Goal: Check status: Check status

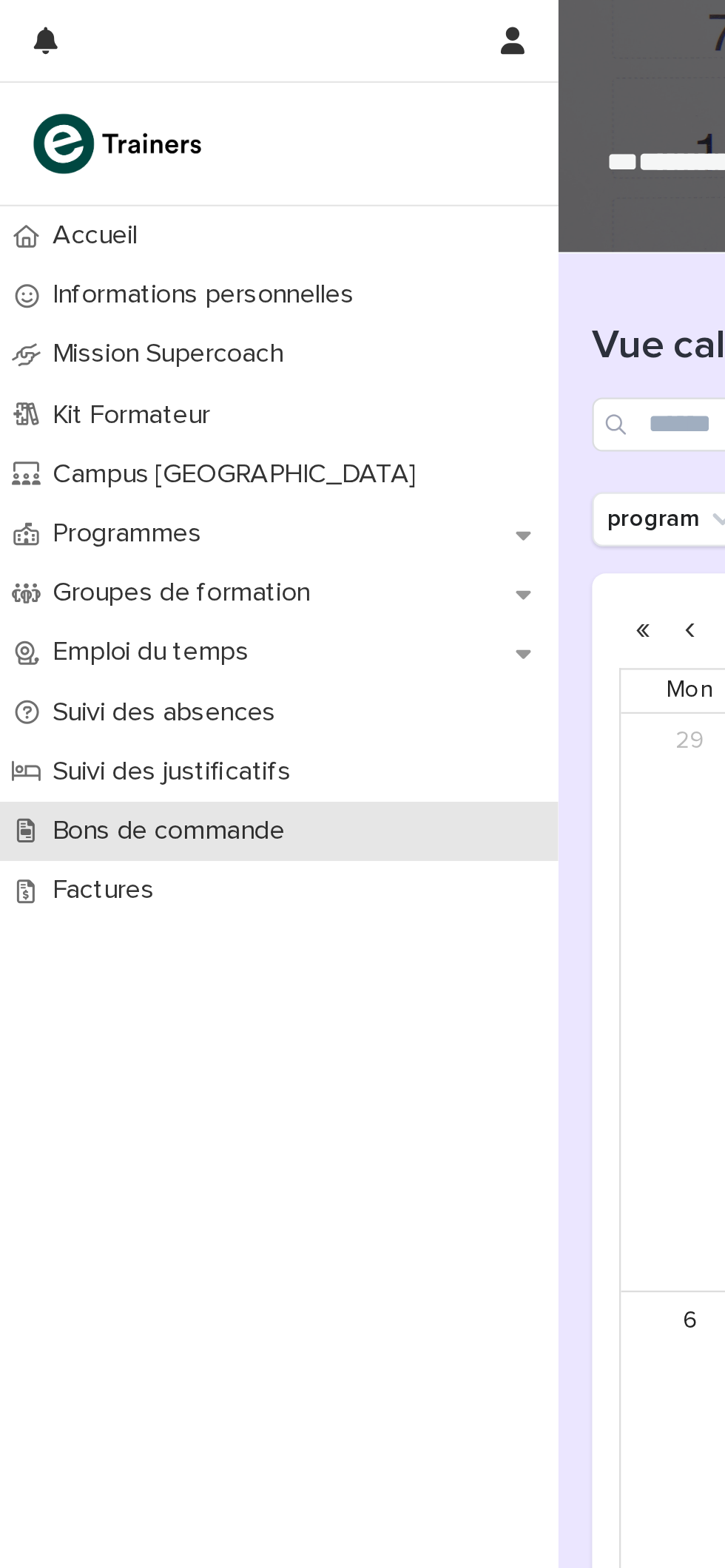
click at [133, 367] on p "Bons de commande" at bounding box center [77, 363] width 119 height 14
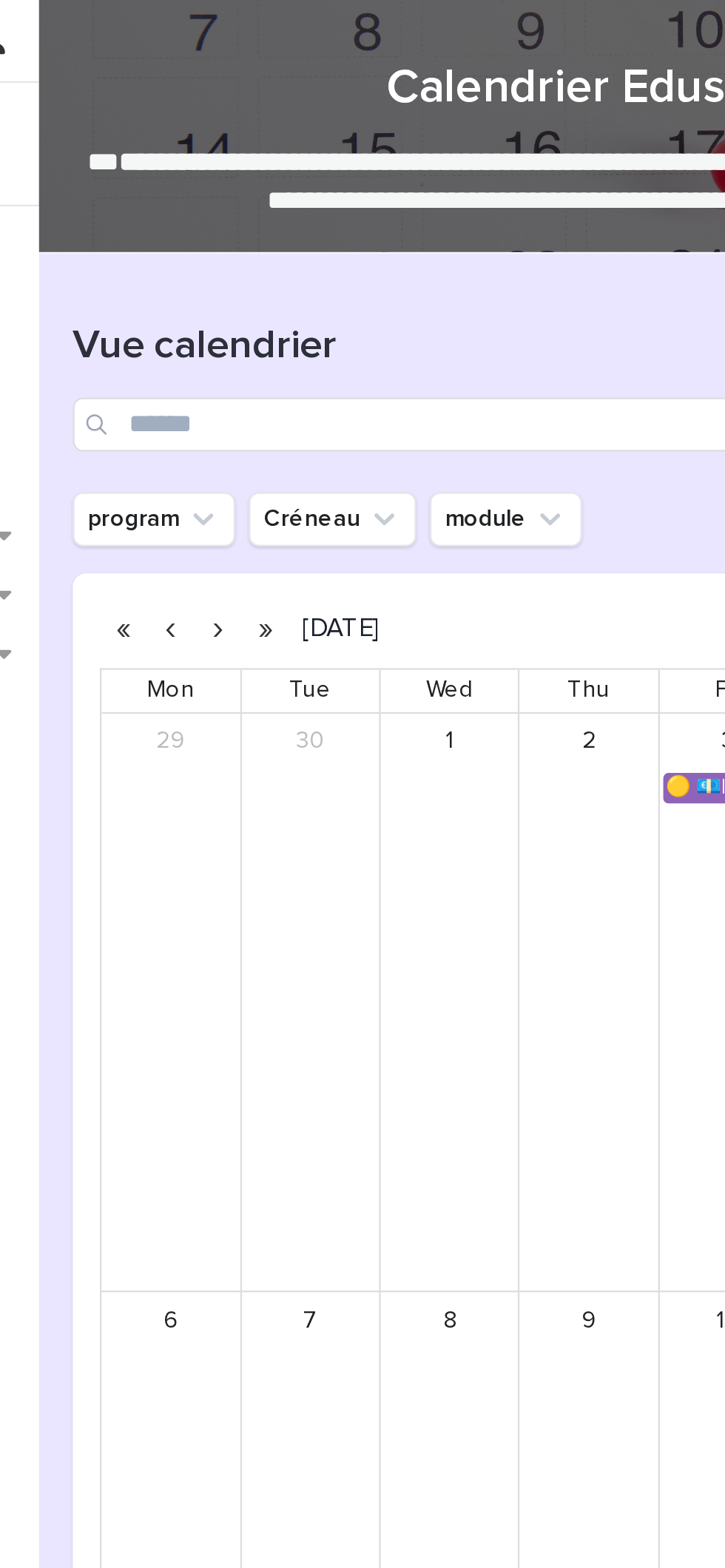
click at [343, 274] on button "button" at bounding box center [343, 275] width 21 height 23
click at [344, 273] on button "button" at bounding box center [343, 275] width 21 height 23
click at [281, 273] on button "button" at bounding box center [280, 275] width 21 height 23
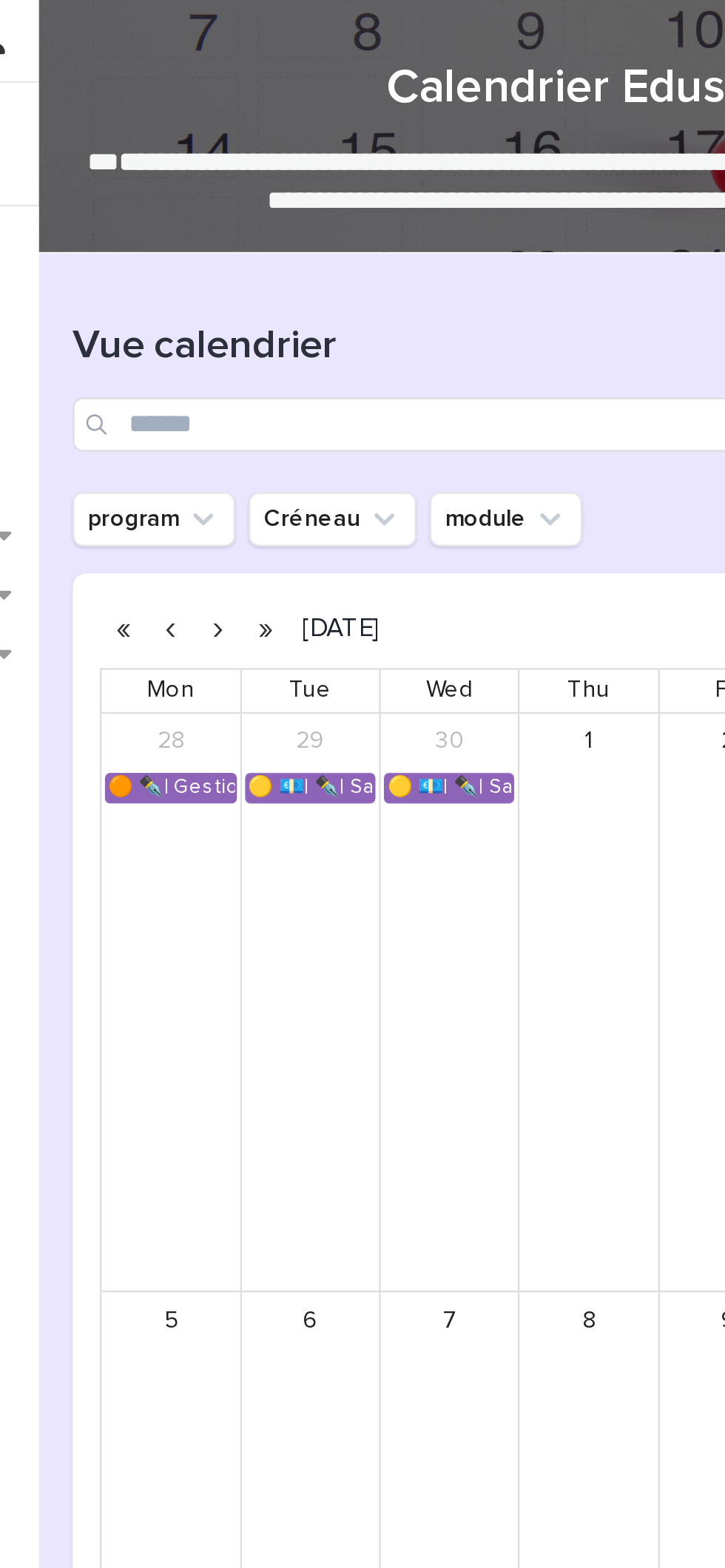
click at [323, 273] on button "button" at bounding box center [322, 275] width 21 height 23
click at [322, 273] on button "button" at bounding box center [322, 275] width 21 height 23
click at [322, 272] on button "button" at bounding box center [322, 275] width 21 height 23
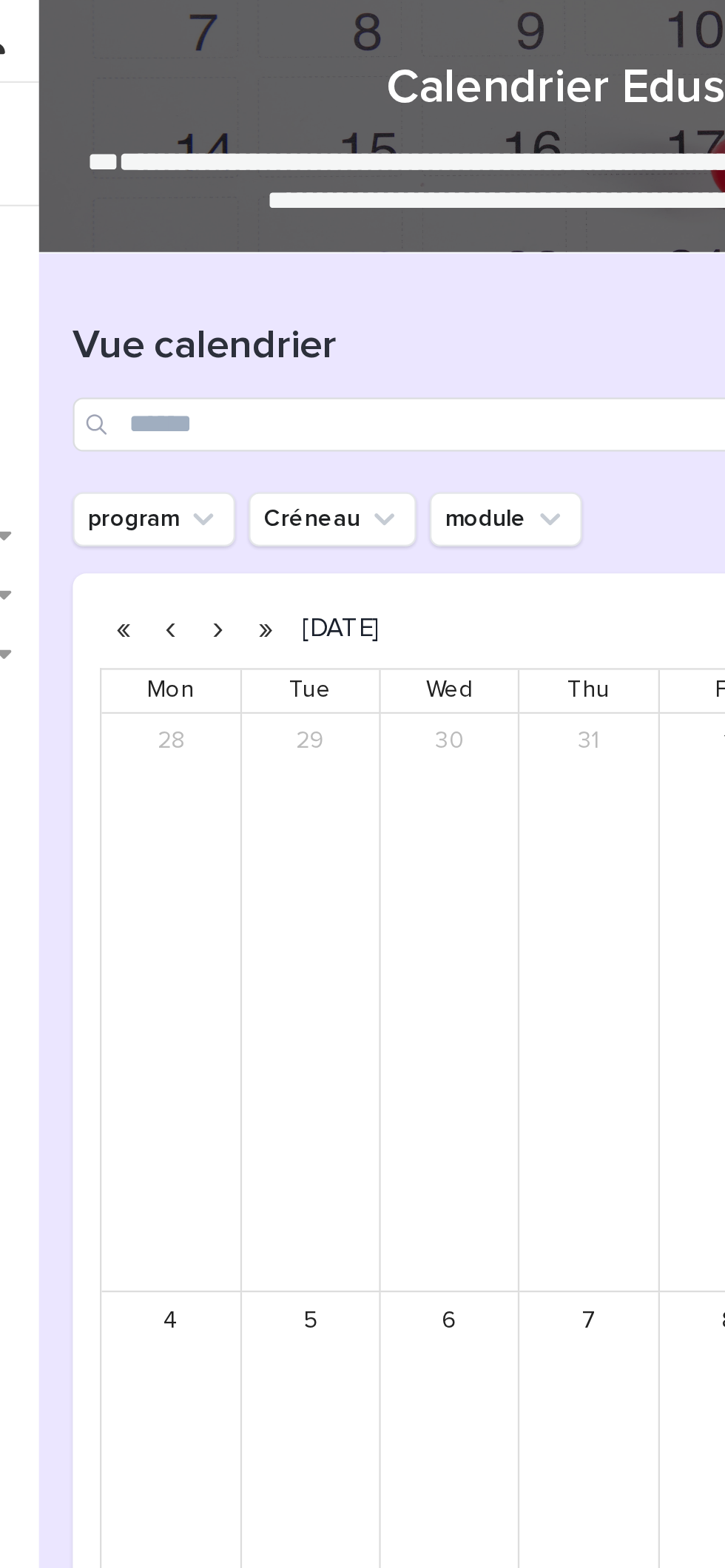
click at [327, 267] on button "button" at bounding box center [322, 275] width 21 height 23
click at [327, 266] on button "button" at bounding box center [322, 275] width 21 height 23
click at [303, 270] on button "button" at bounding box center [302, 275] width 21 height 23
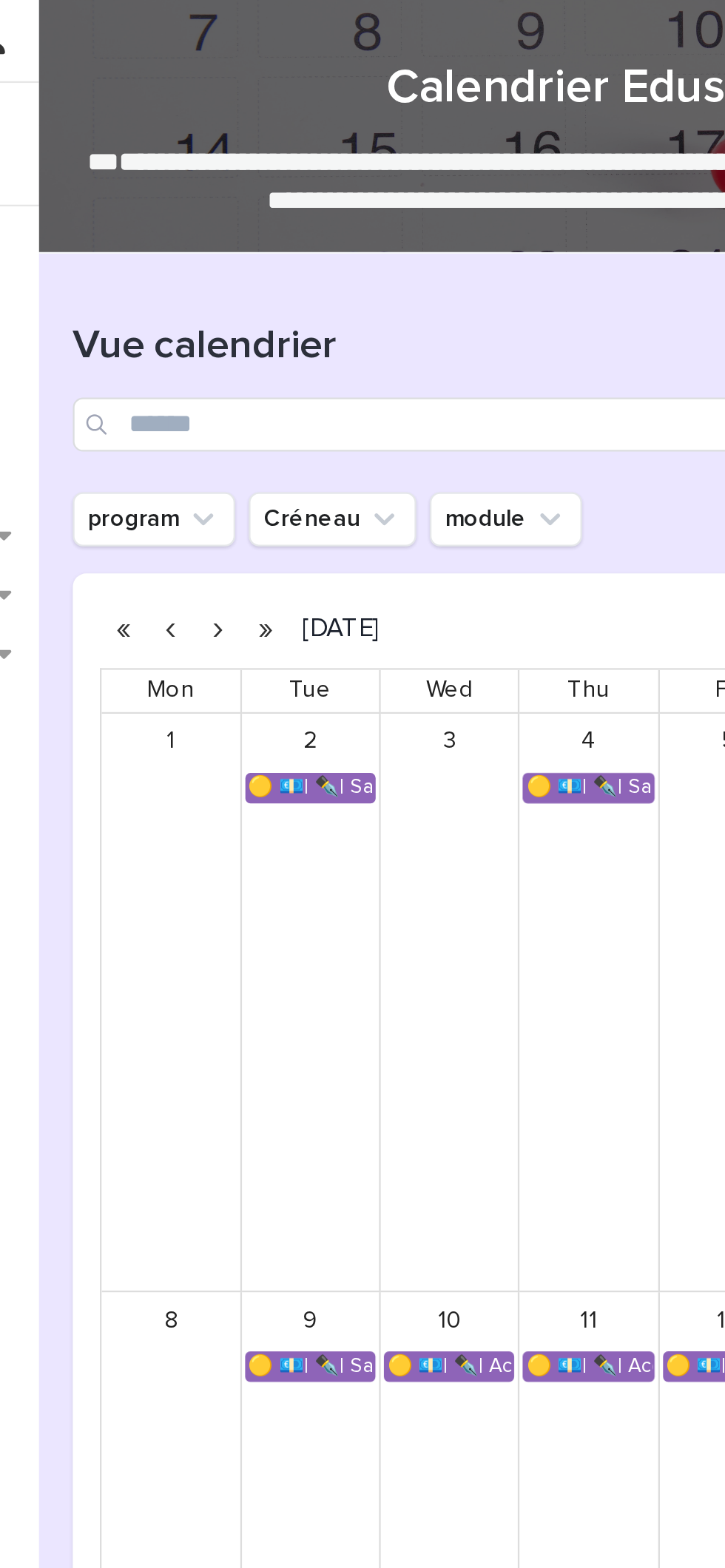
scroll to position [30, 0]
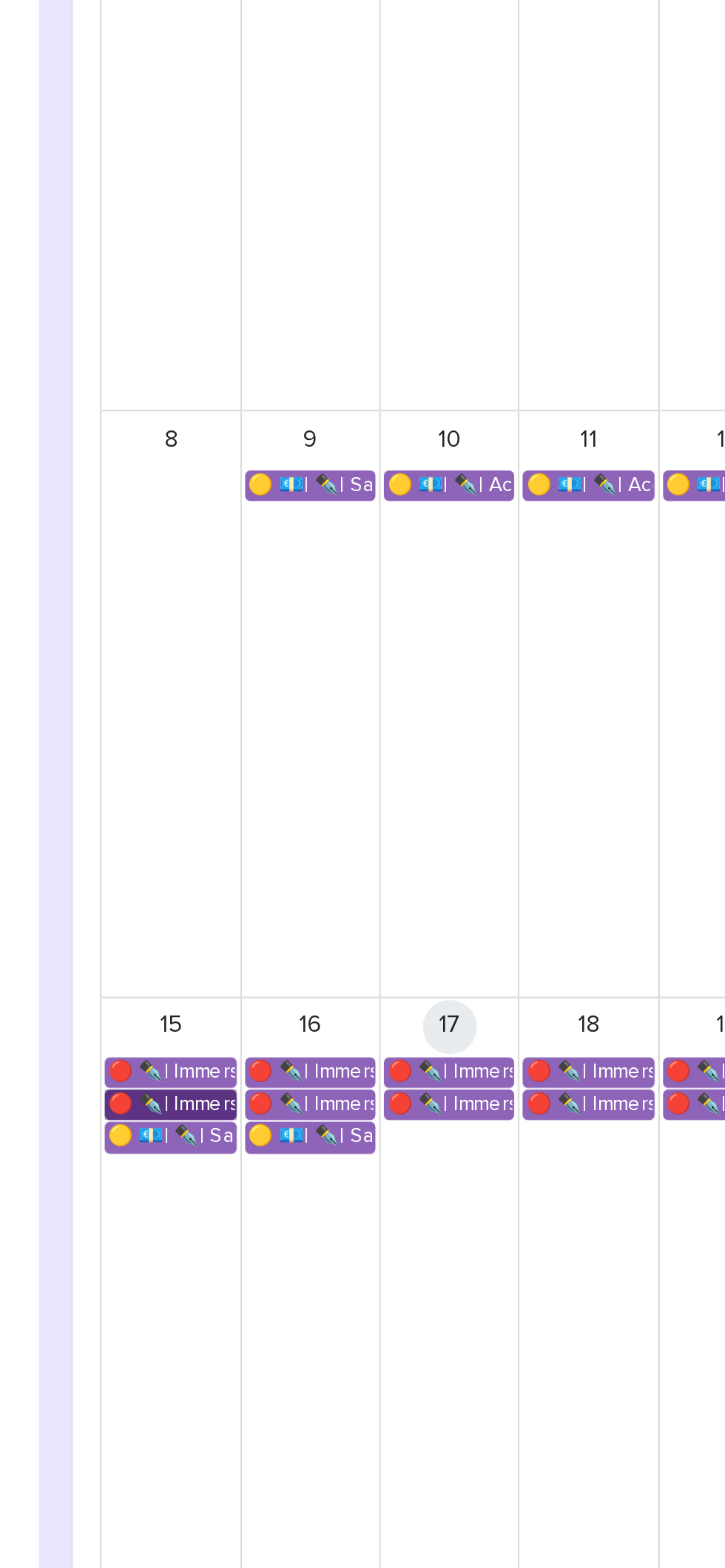
click at [324, 838] on link "🔴 ✒️| Immersion Entreprise - Immersion tutorée" at bounding box center [302, 838] width 58 height 13
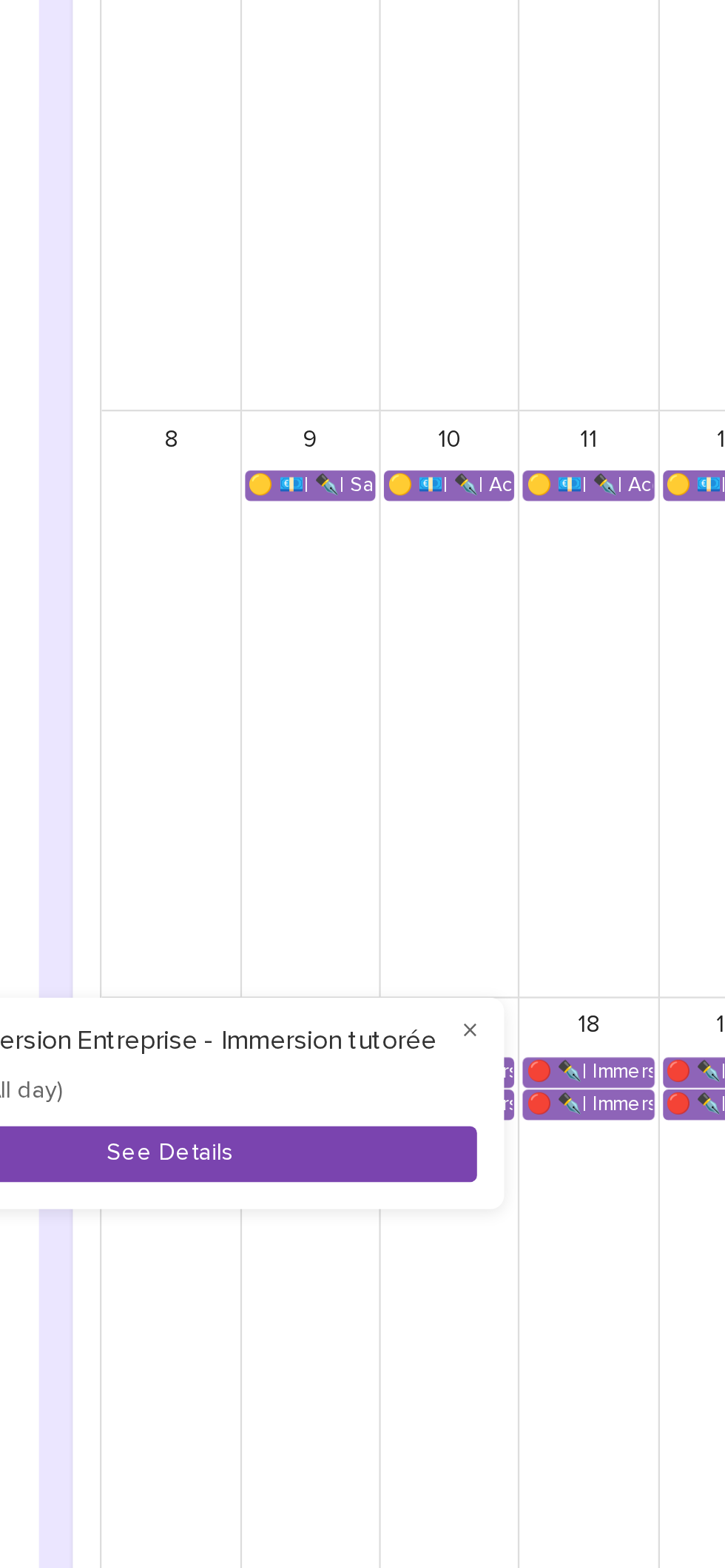
click at [406, 870] on button "See Details" at bounding box center [302, 860] width 268 height 24
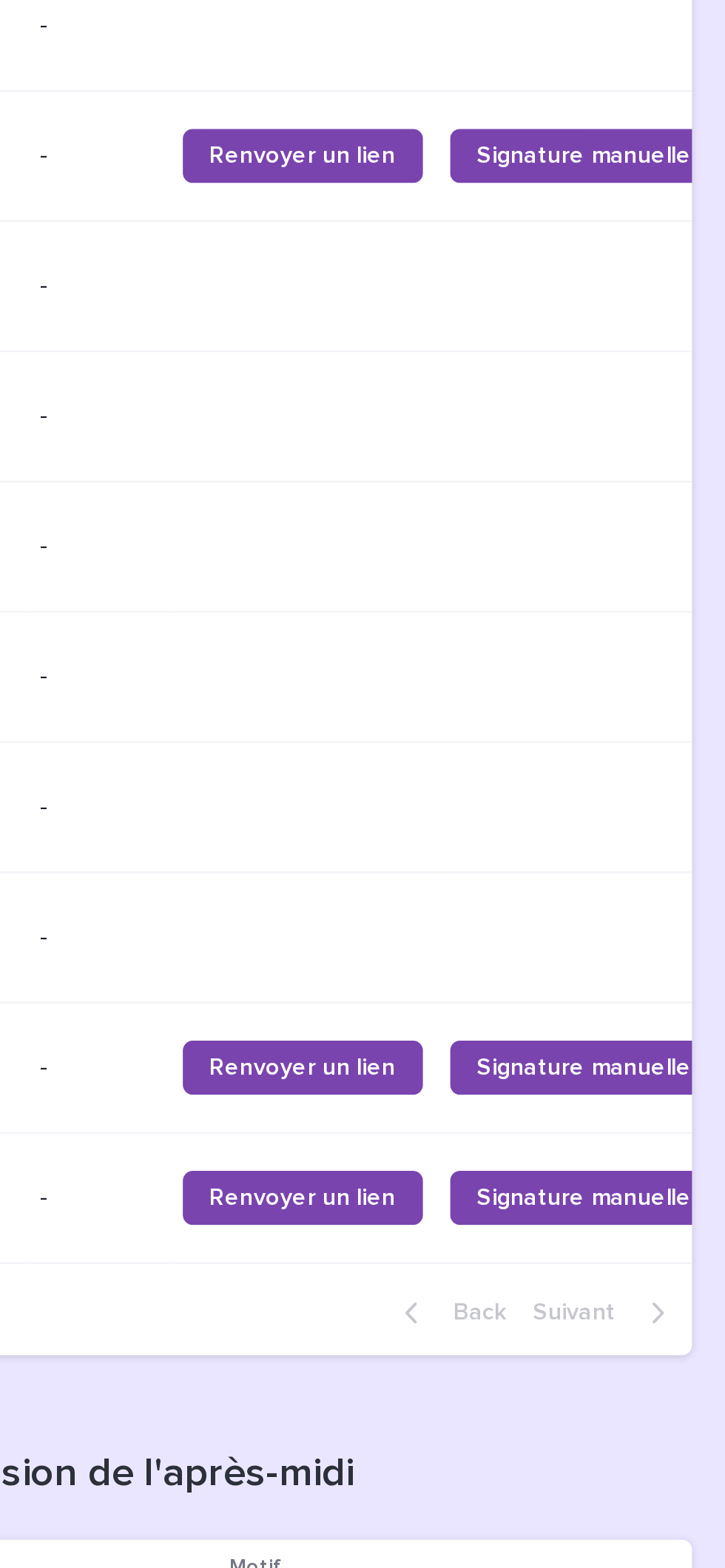
scroll to position [0, 266]
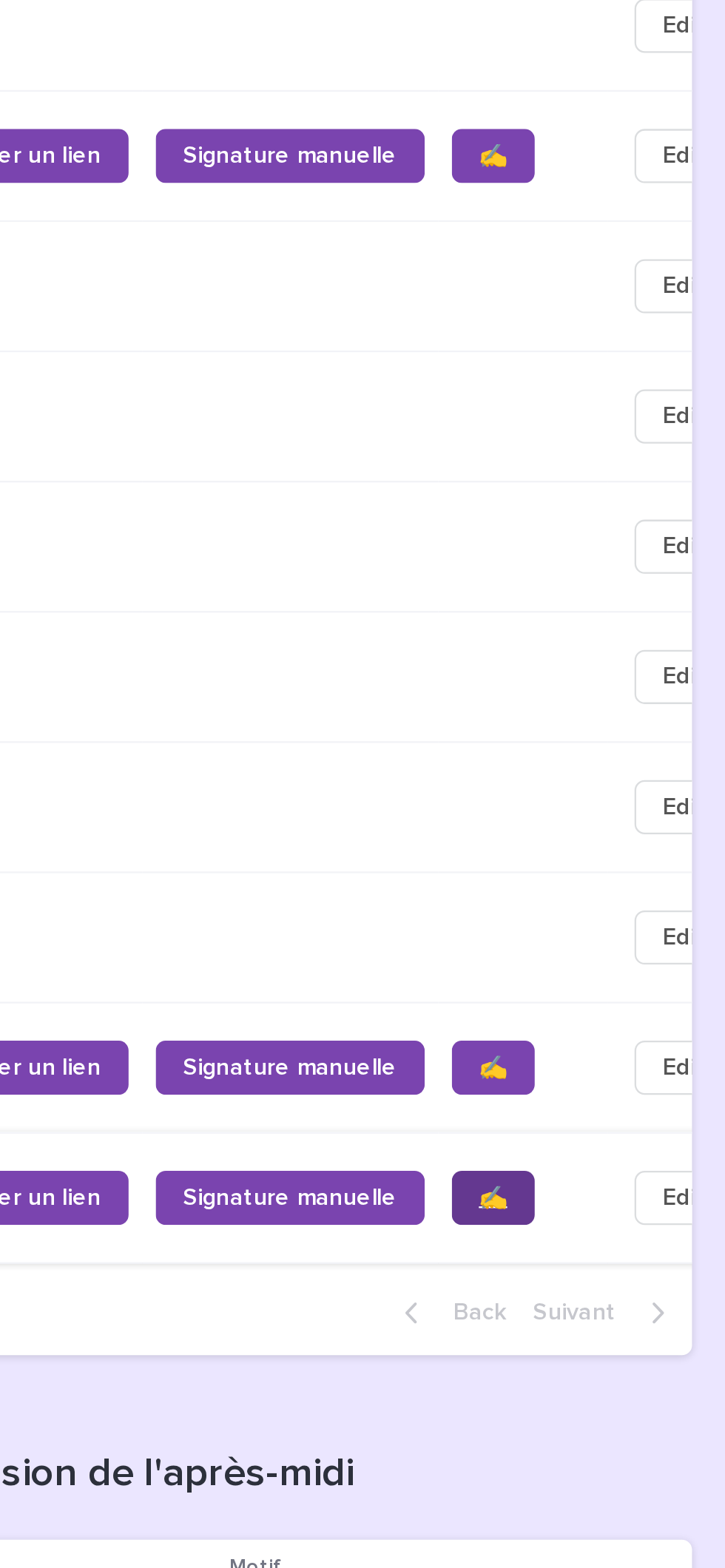
click at [605, 891] on link "✍️" at bounding box center [623, 879] width 36 height 23
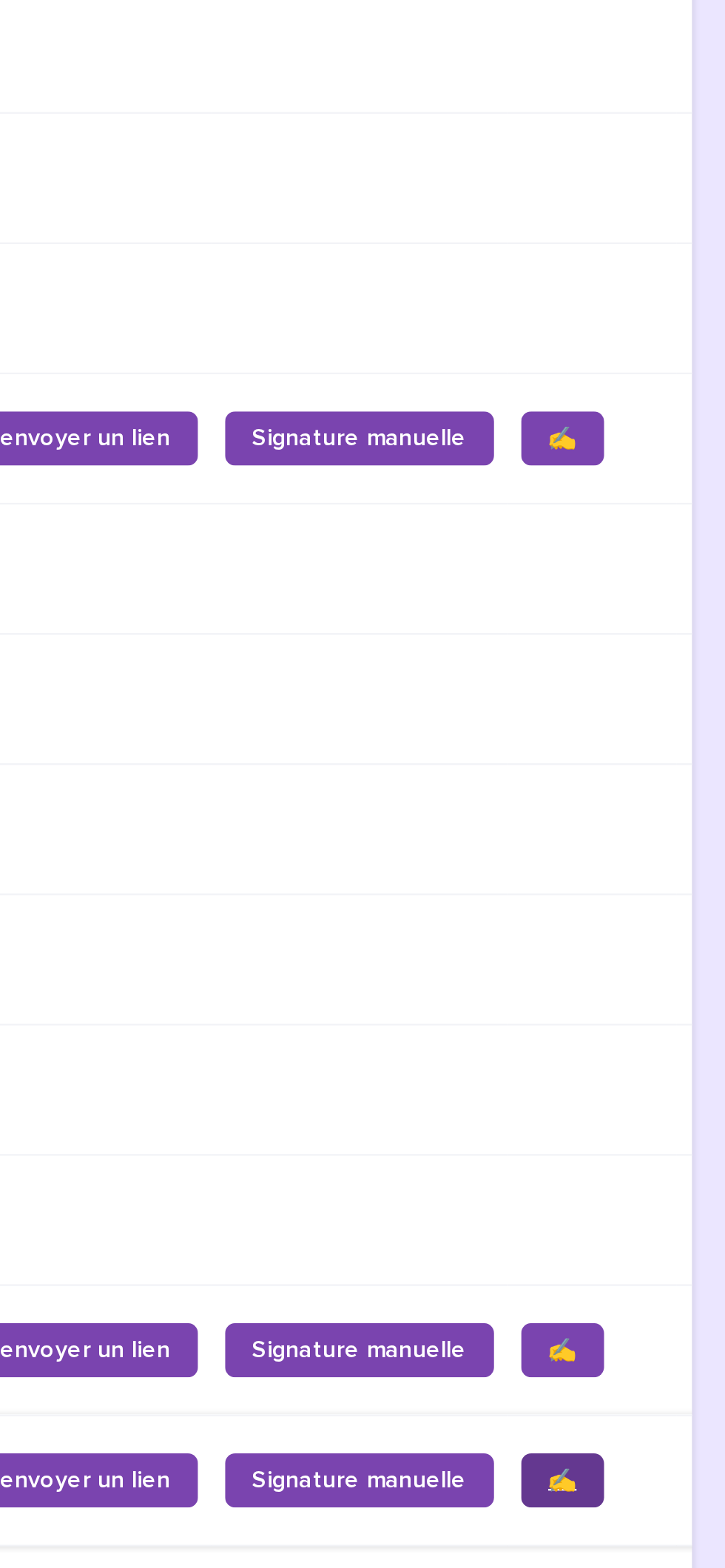
scroll to position [0, 236]
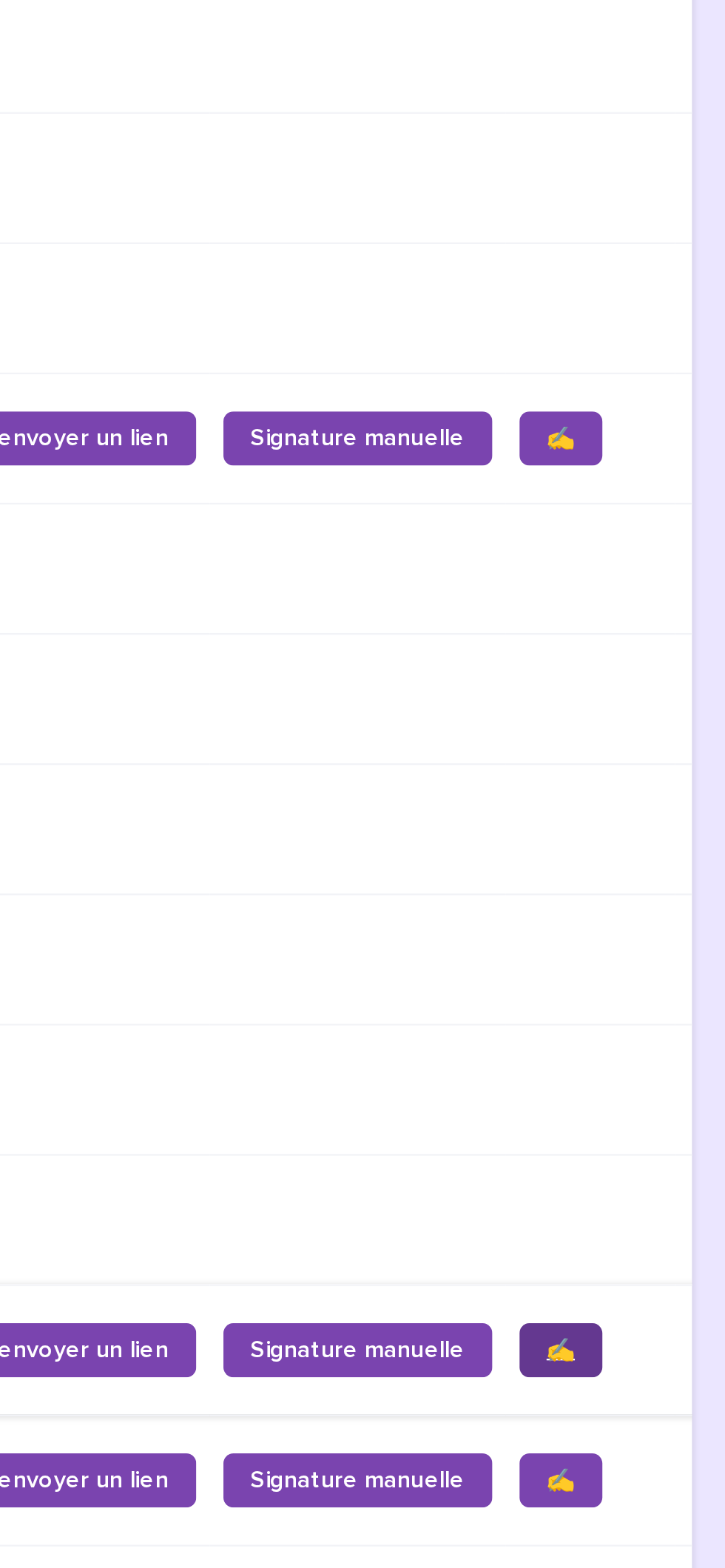
click at [646, 951] on span "✍️" at bounding box center [652, 945] width 12 height 10
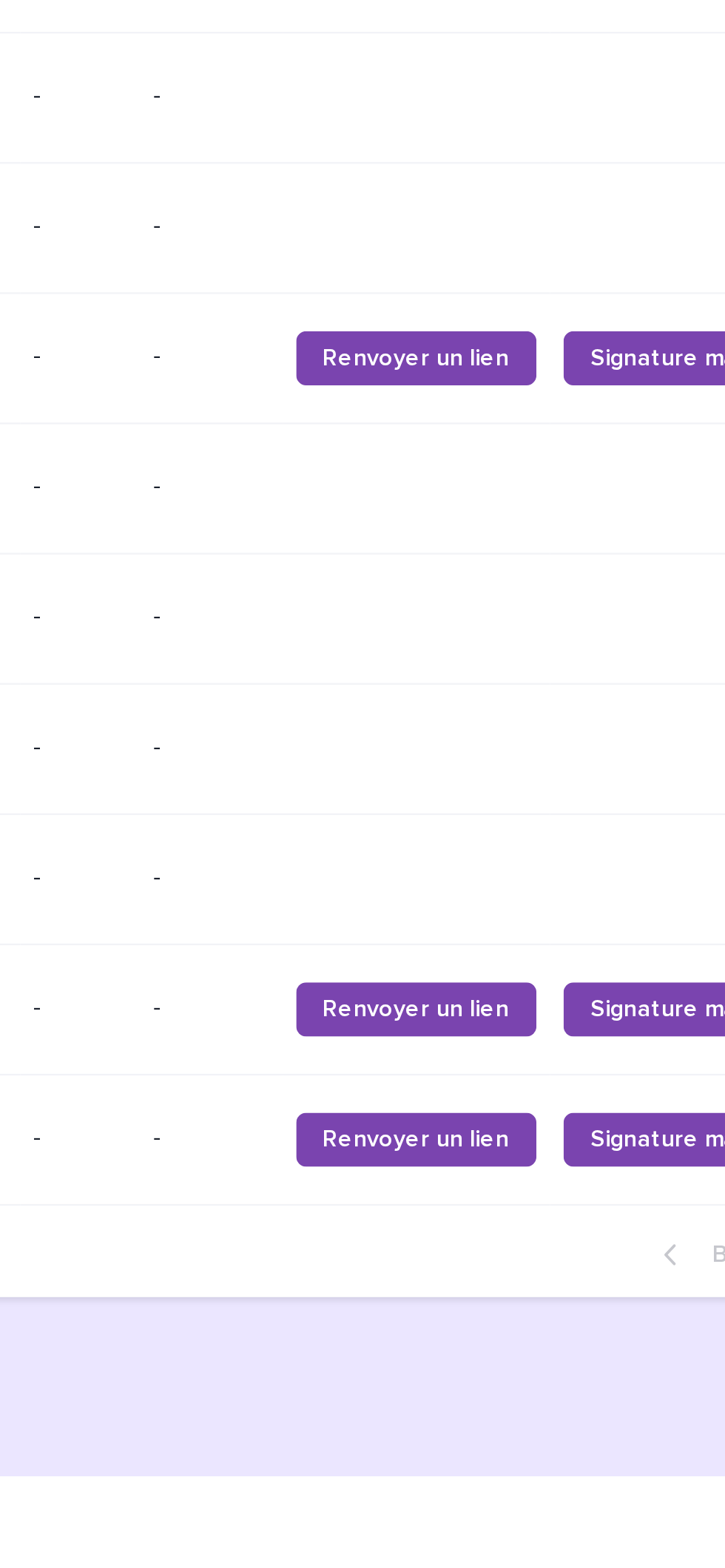
scroll to position [0, 266]
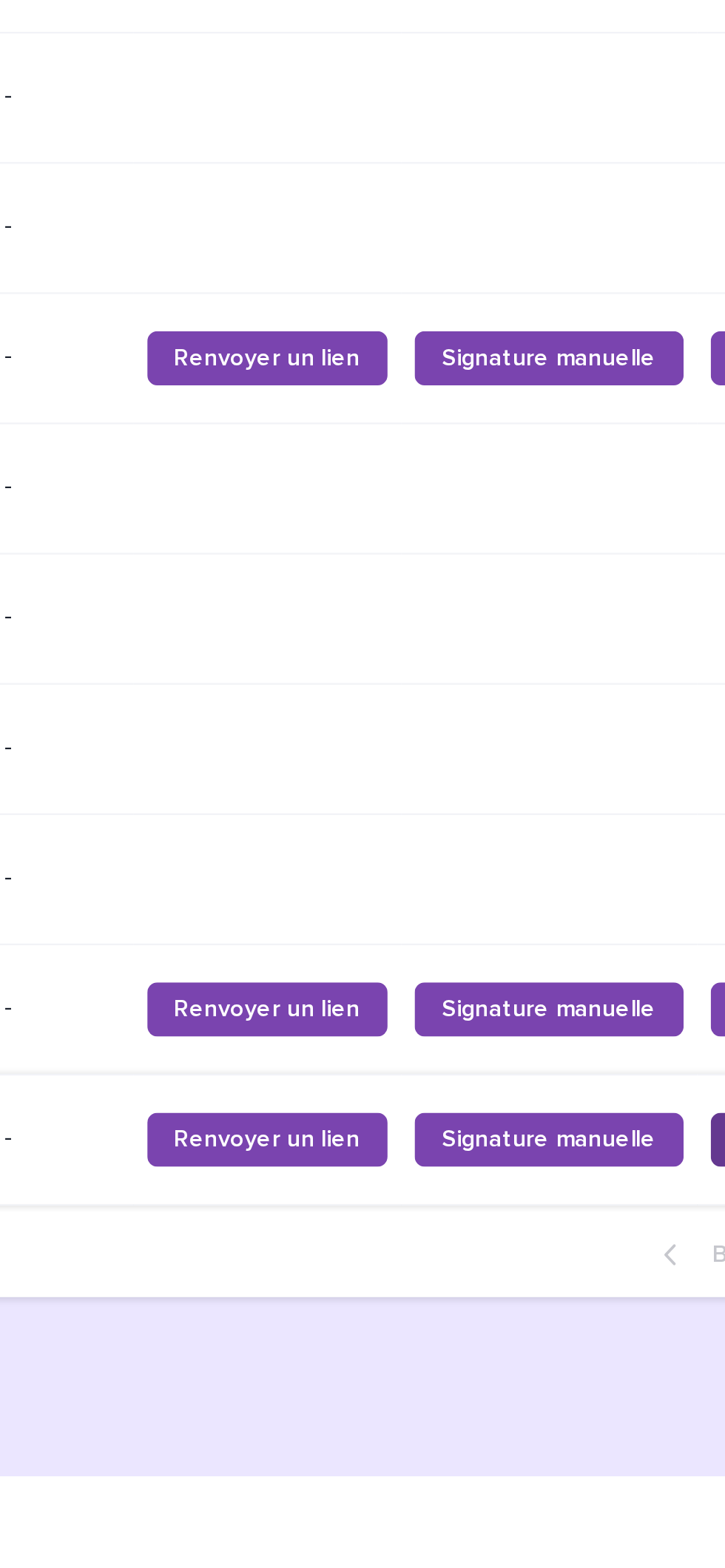
click at [605, 1433] on link "✍️" at bounding box center [623, 1420] width 36 height 23
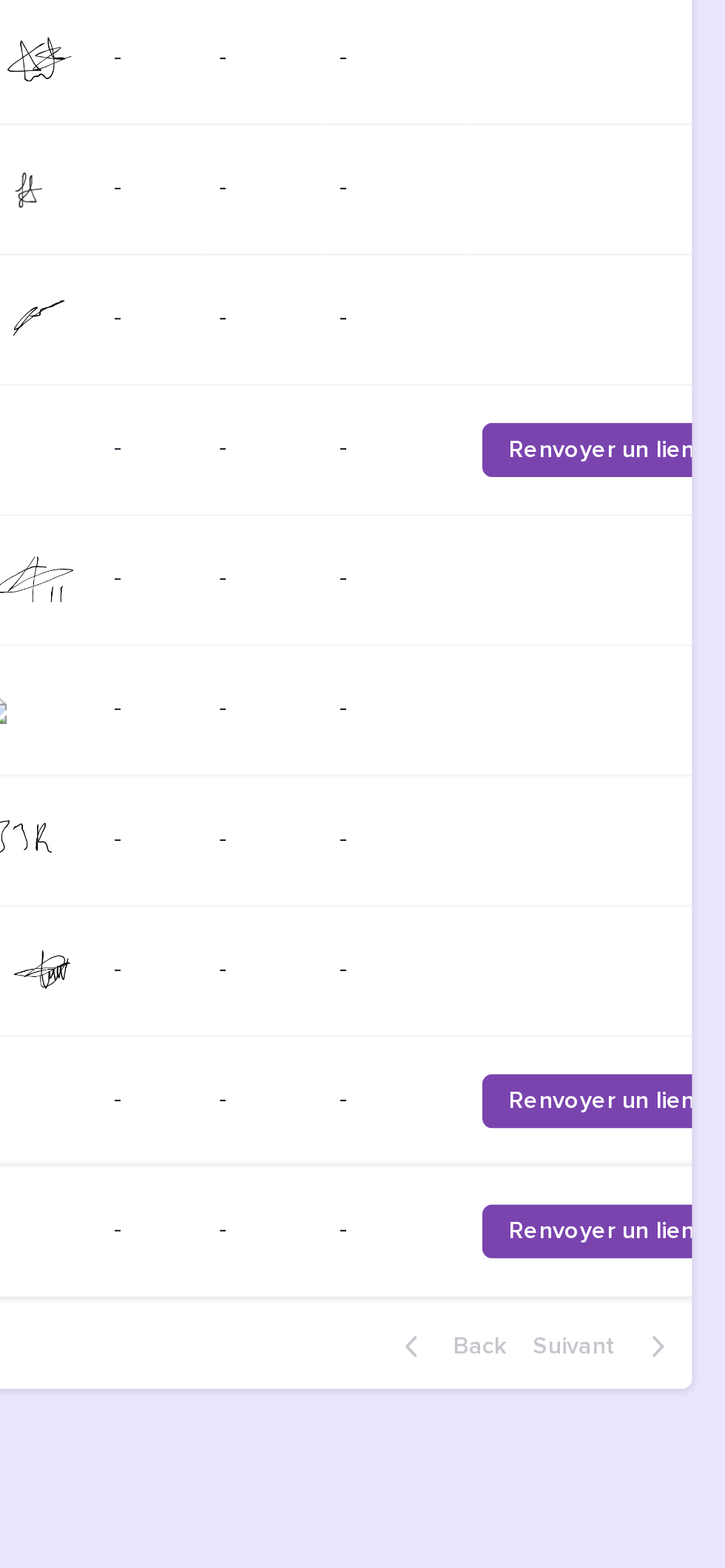
scroll to position [0, 0]
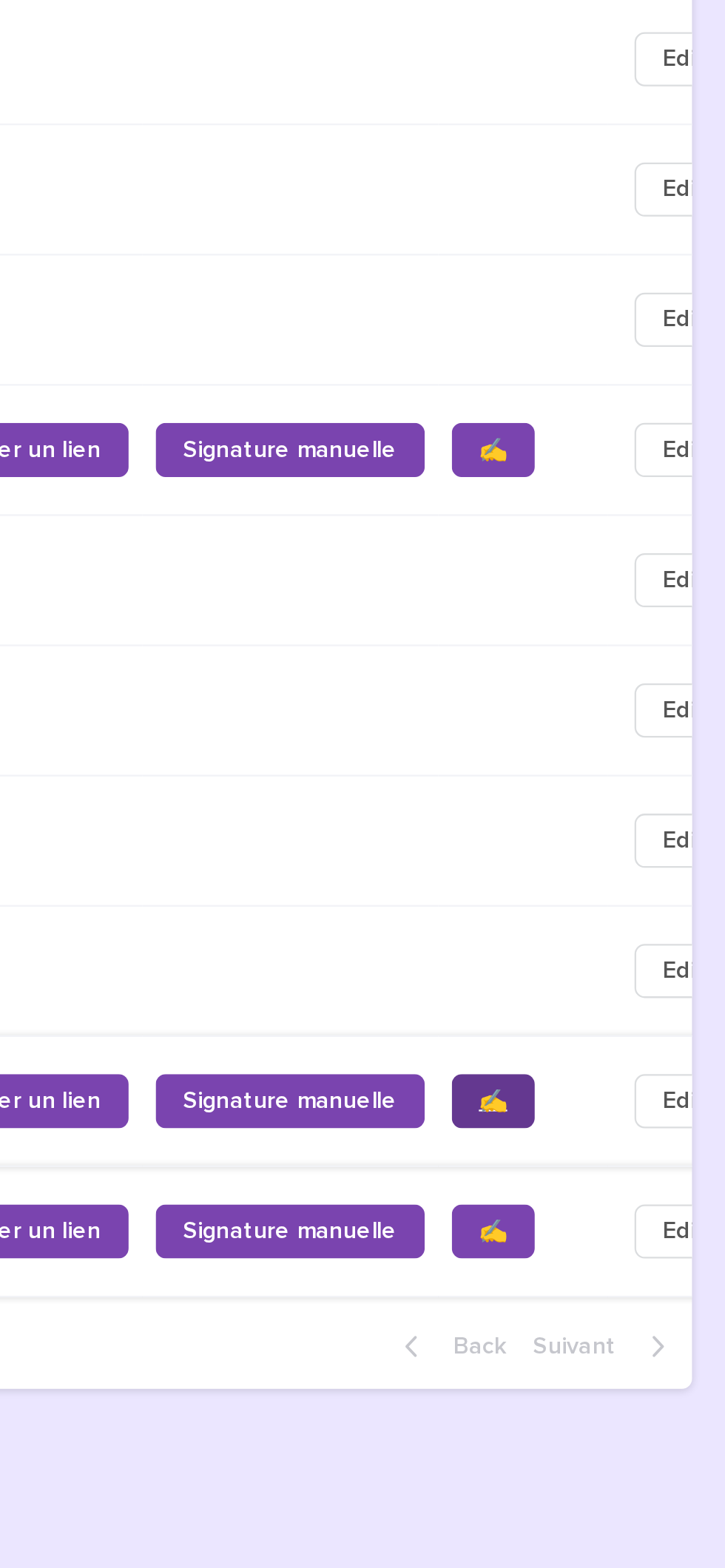
click at [616, 1369] on span "✍️" at bounding box center [623, 1363] width 12 height 10
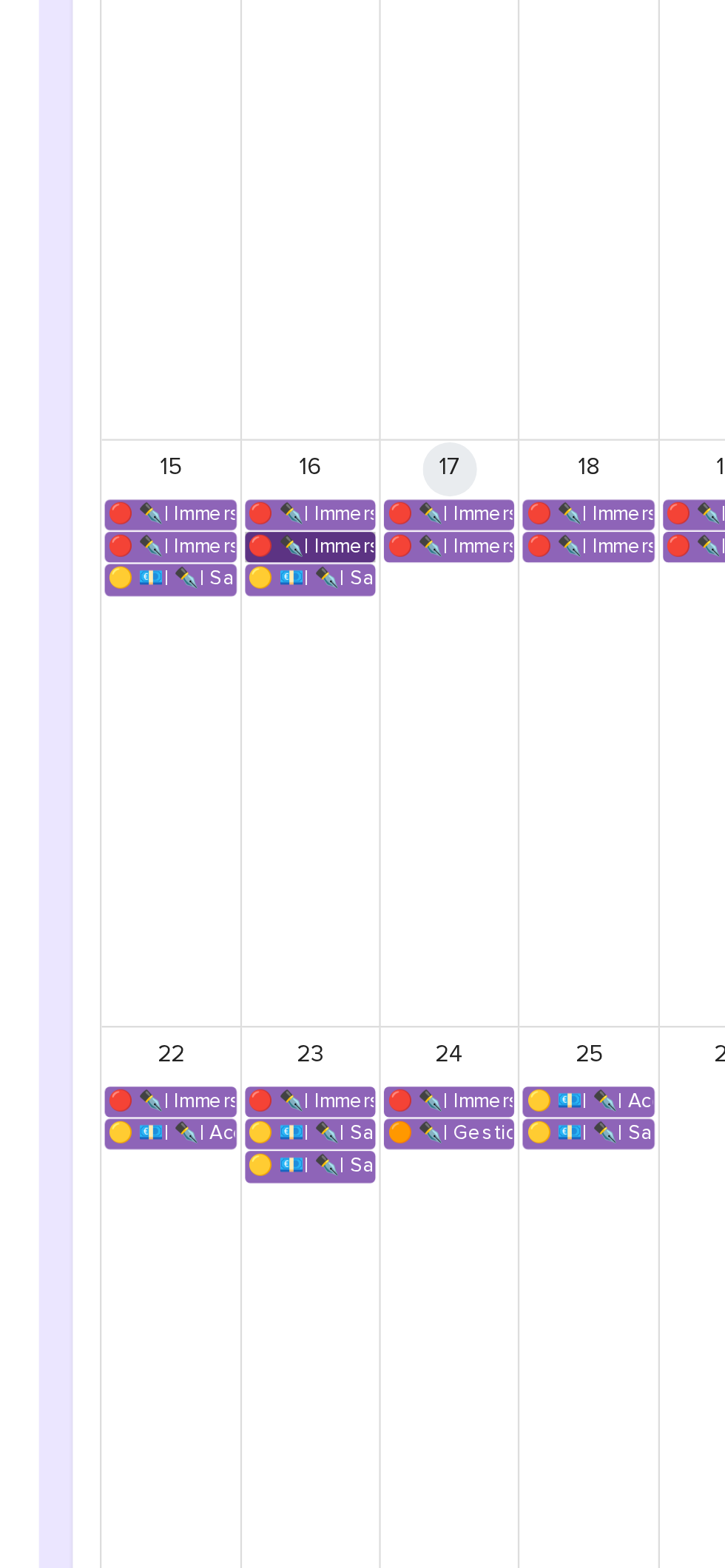
click at [375, 835] on link "🔴 ✒️| Immersion Entreprise - Immersion tutorée" at bounding box center [362, 838] width 57 height 13
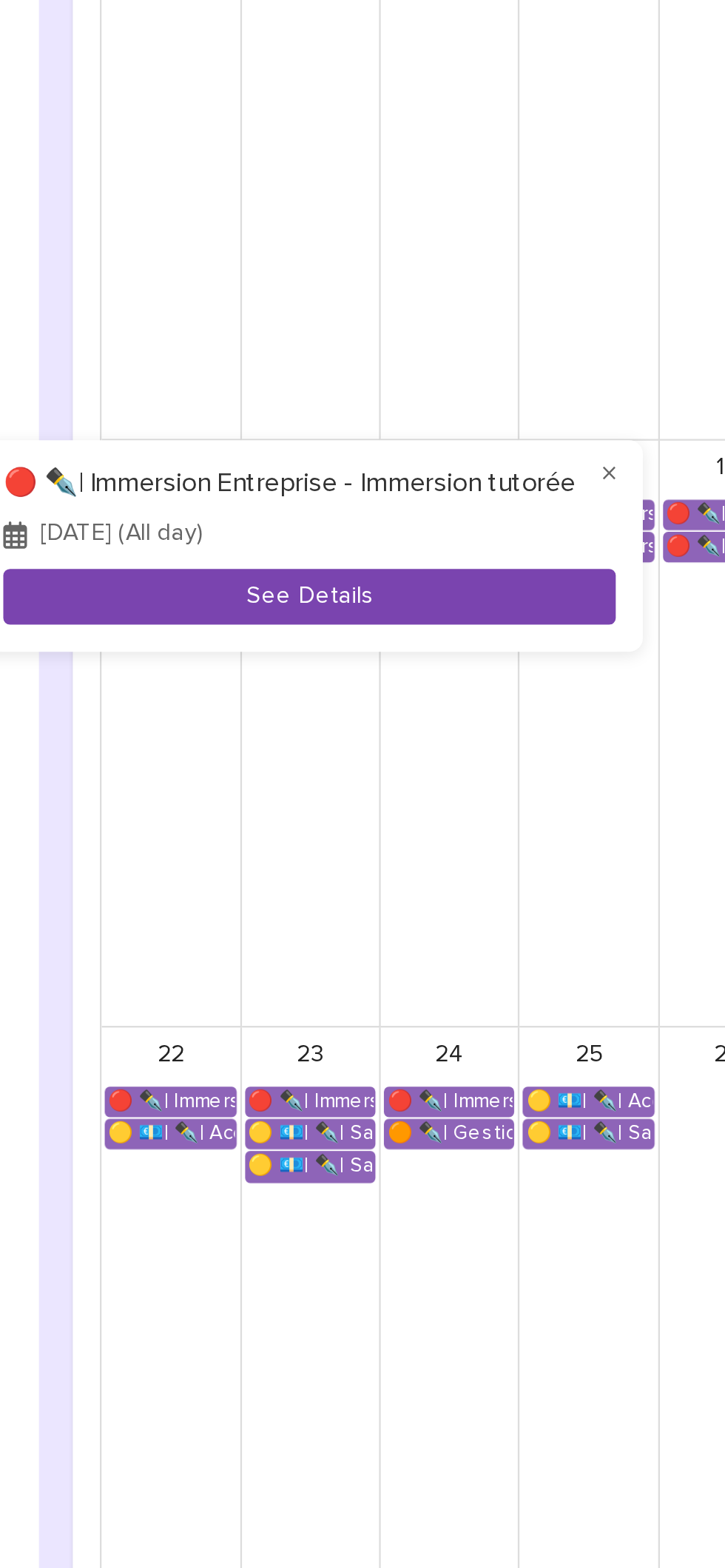
click at [437, 852] on button "See Details" at bounding box center [362, 860] width 268 height 24
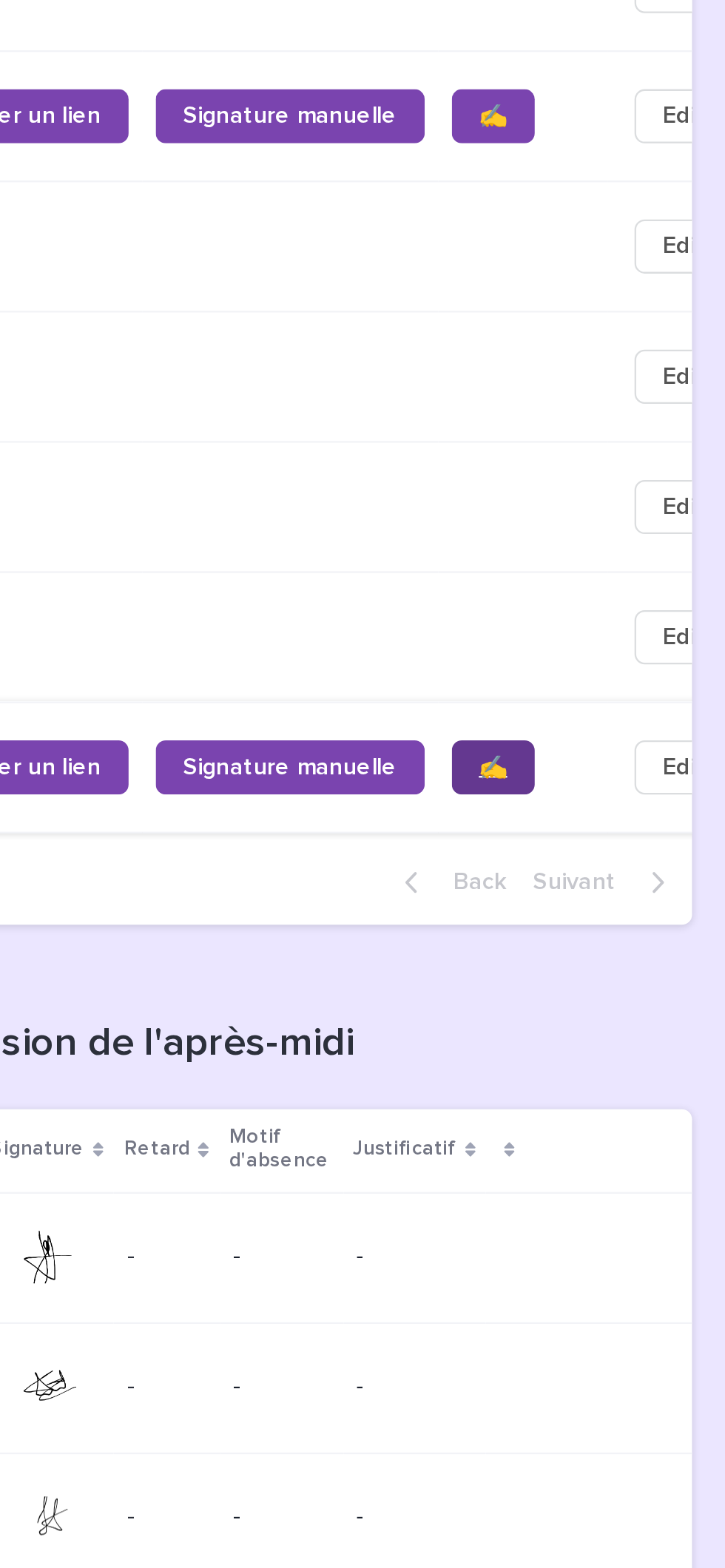
click at [605, 947] on link "✍️" at bounding box center [623, 934] width 36 height 23
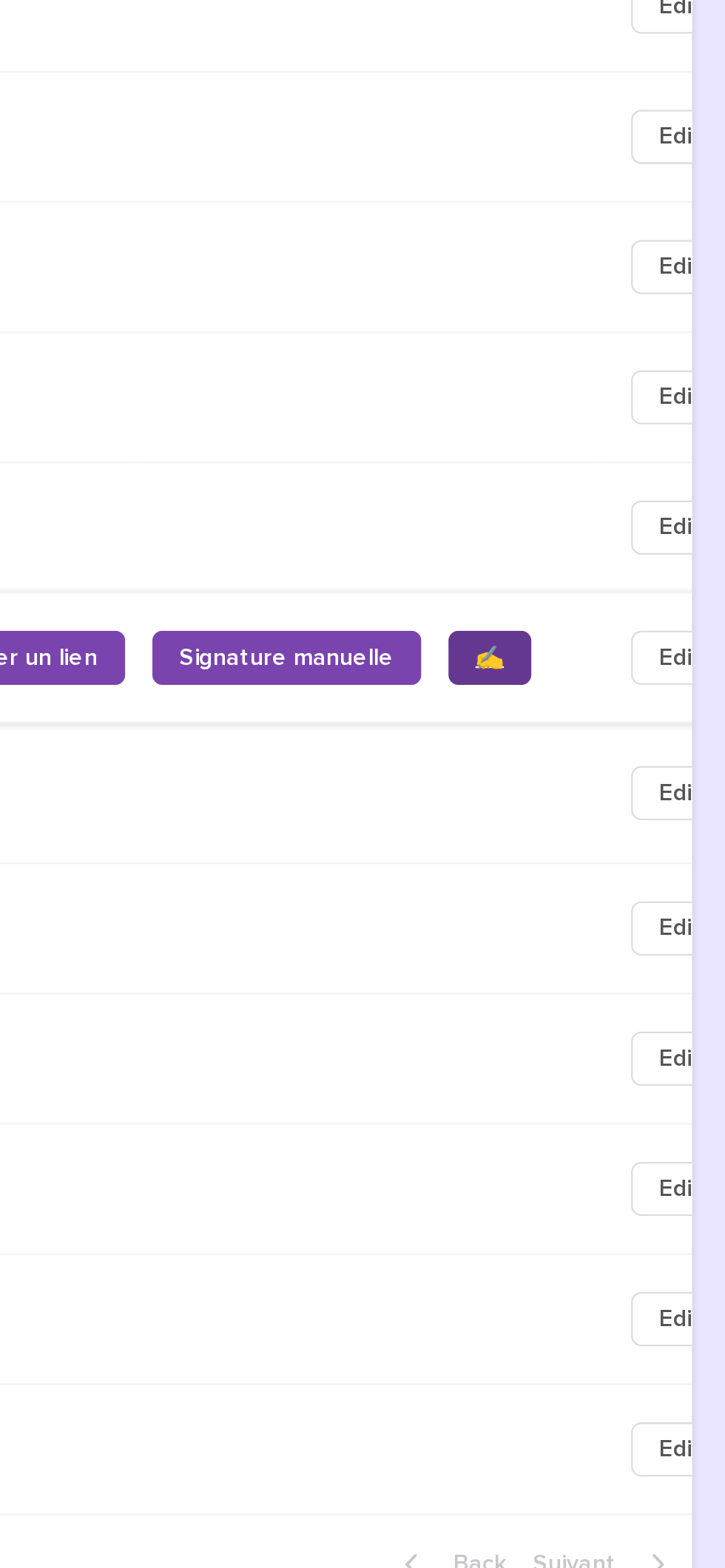
click at [603, 1087] on link "✍️" at bounding box center [621, 1074] width 36 height 23
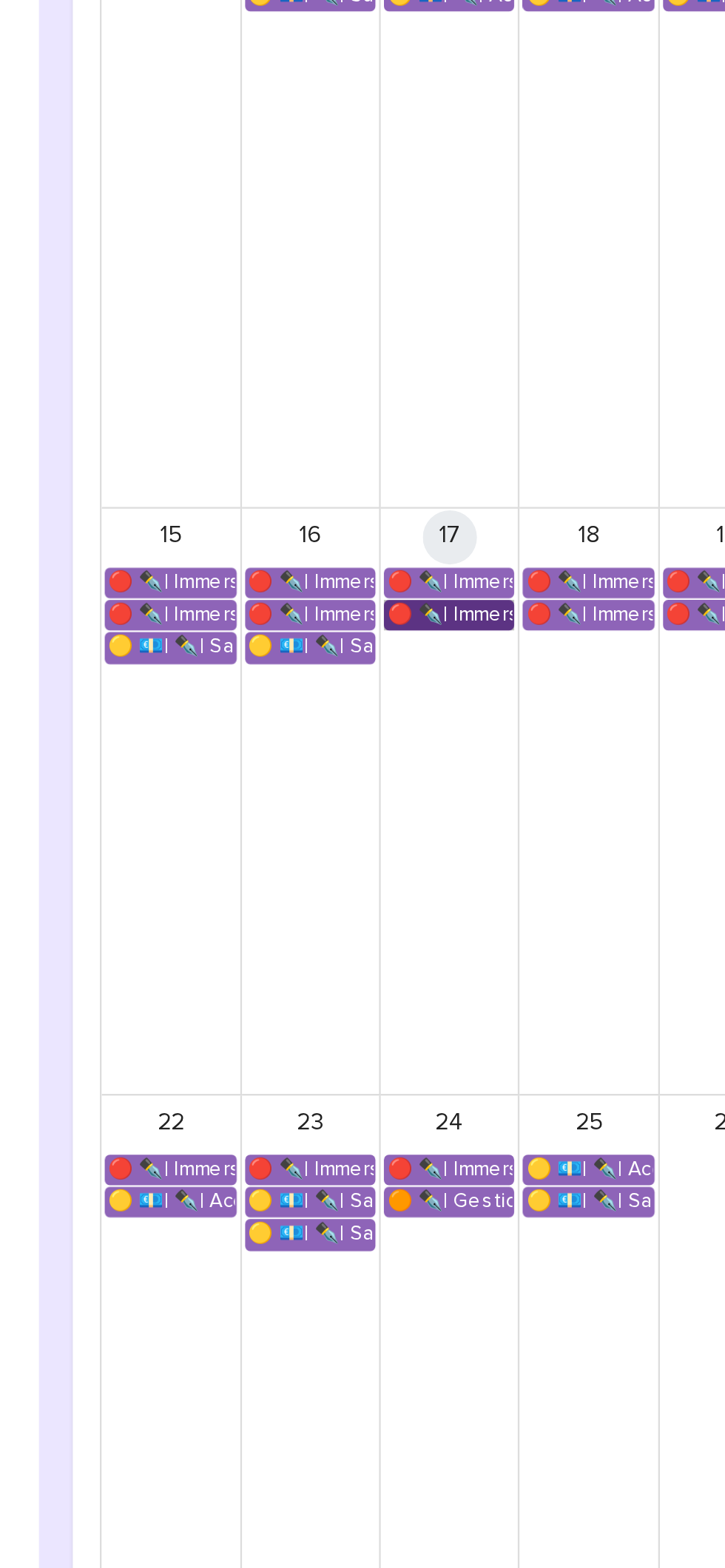
click at [442, 865] on link "🔴 ✒️| Immersion Entreprise - Immersion tutorée" at bounding box center [423, 868] width 57 height 13
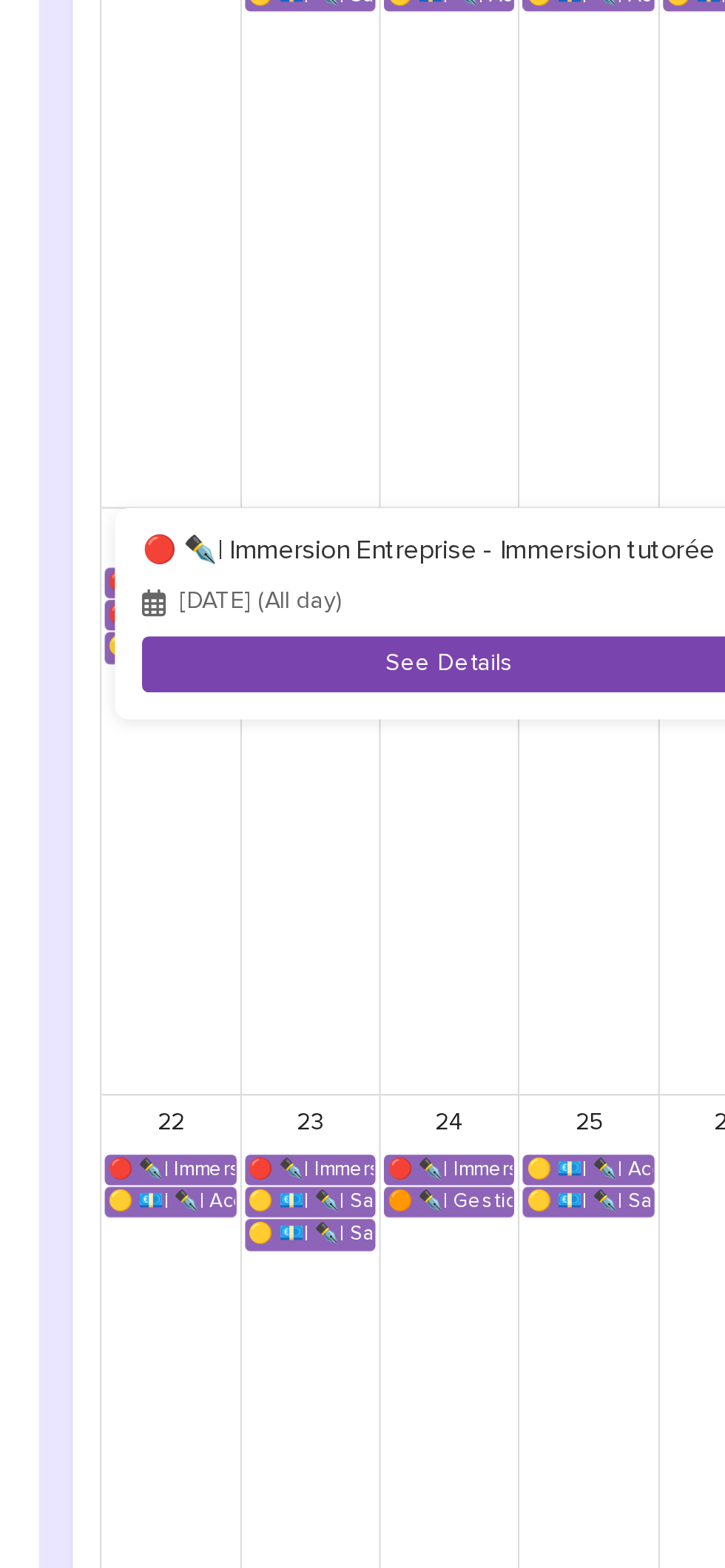
click at [470, 891] on button "See Details" at bounding box center [423, 890] width 268 height 24
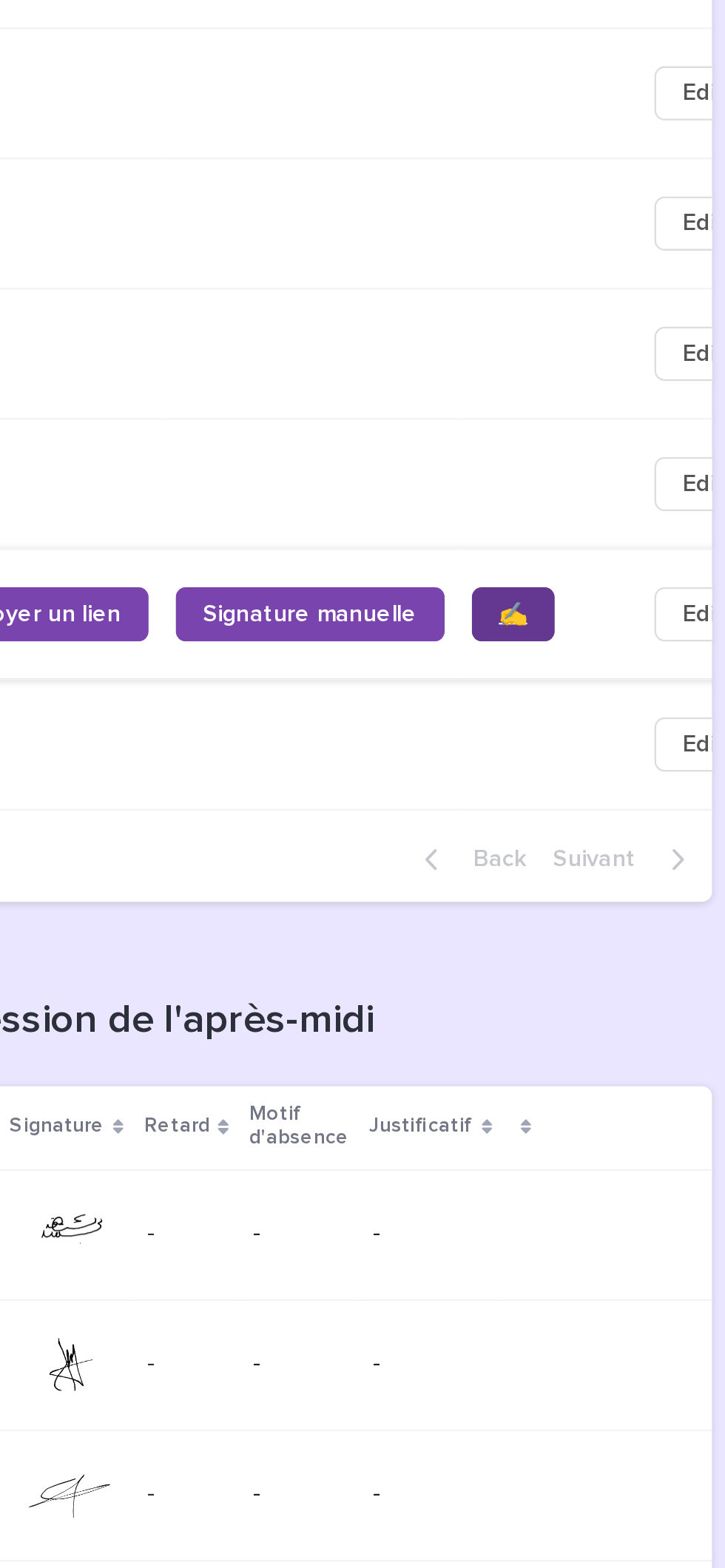
click at [605, 666] on link "✍️" at bounding box center [623, 655] width 36 height 23
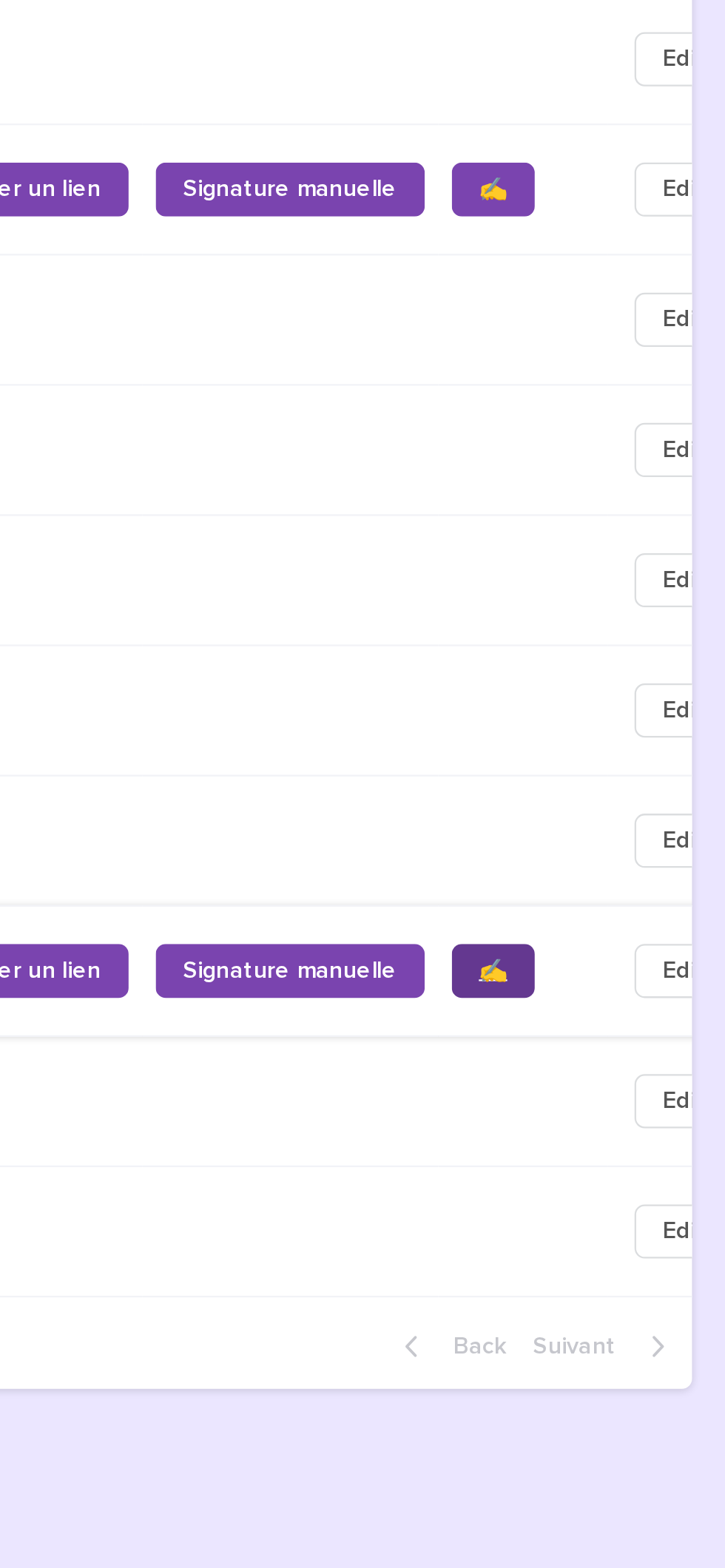
click at [616, 1312] on span "✍️" at bounding box center [623, 1306] width 12 height 10
